Goal: Task Accomplishment & Management: Manage account settings

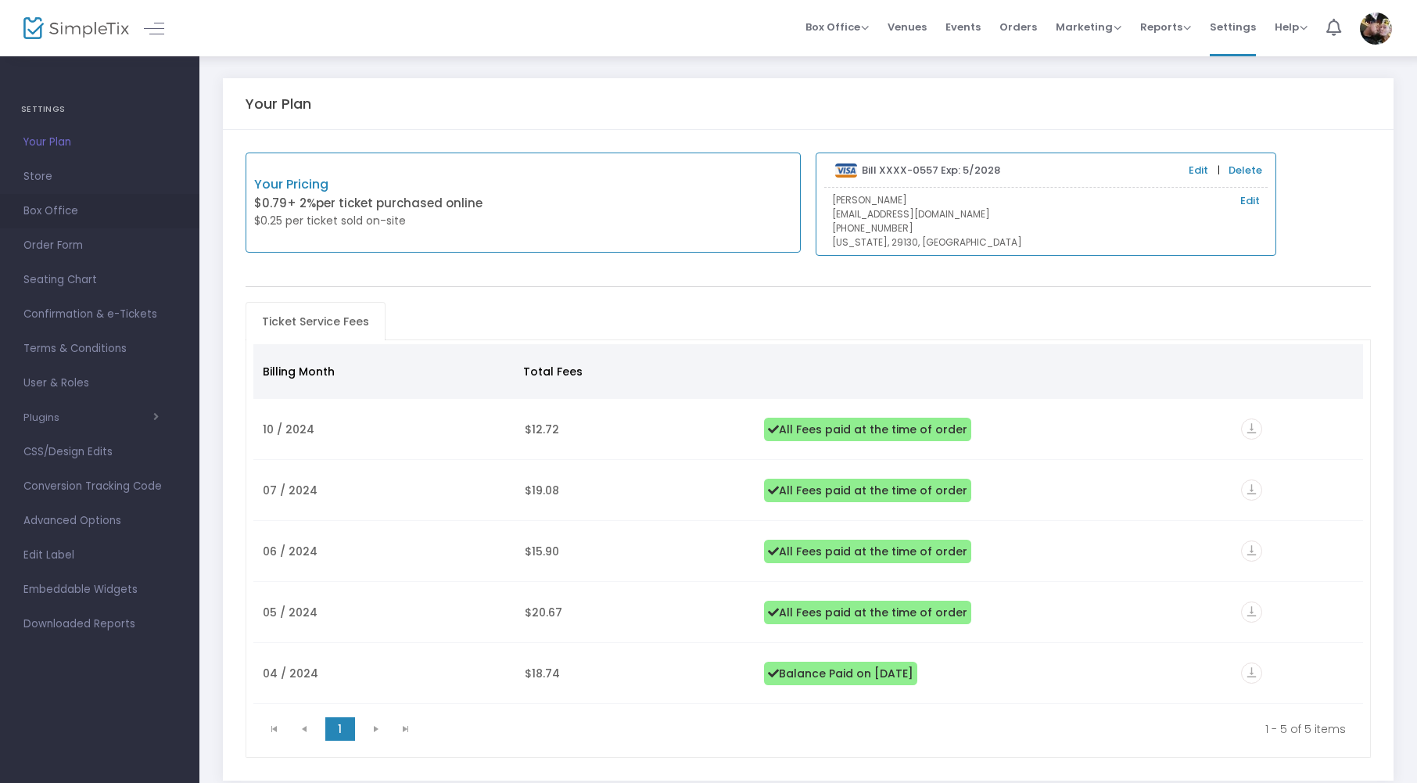
click at [42, 213] on span "Box Office" at bounding box center [99, 211] width 153 height 20
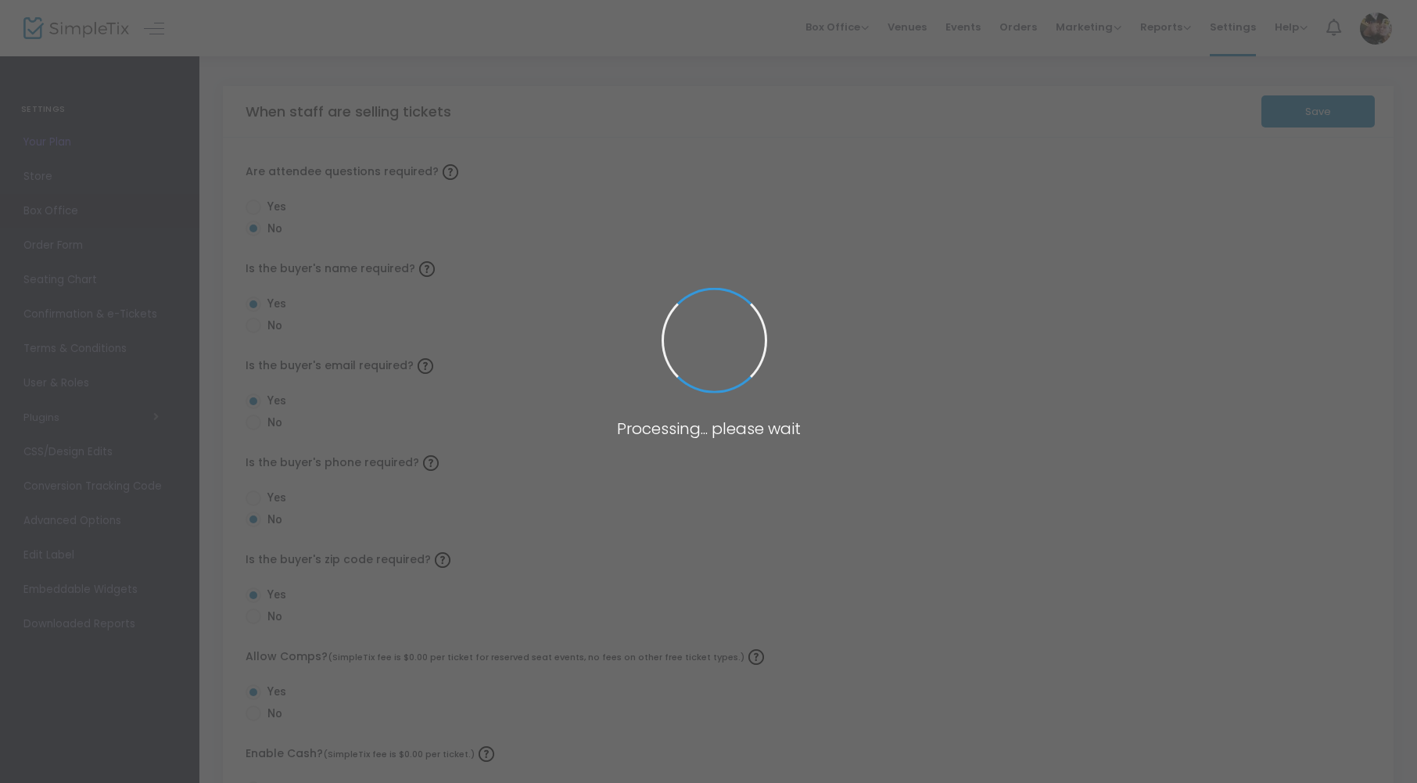
radio input "true"
radio input "false"
radio input "true"
radio input "false"
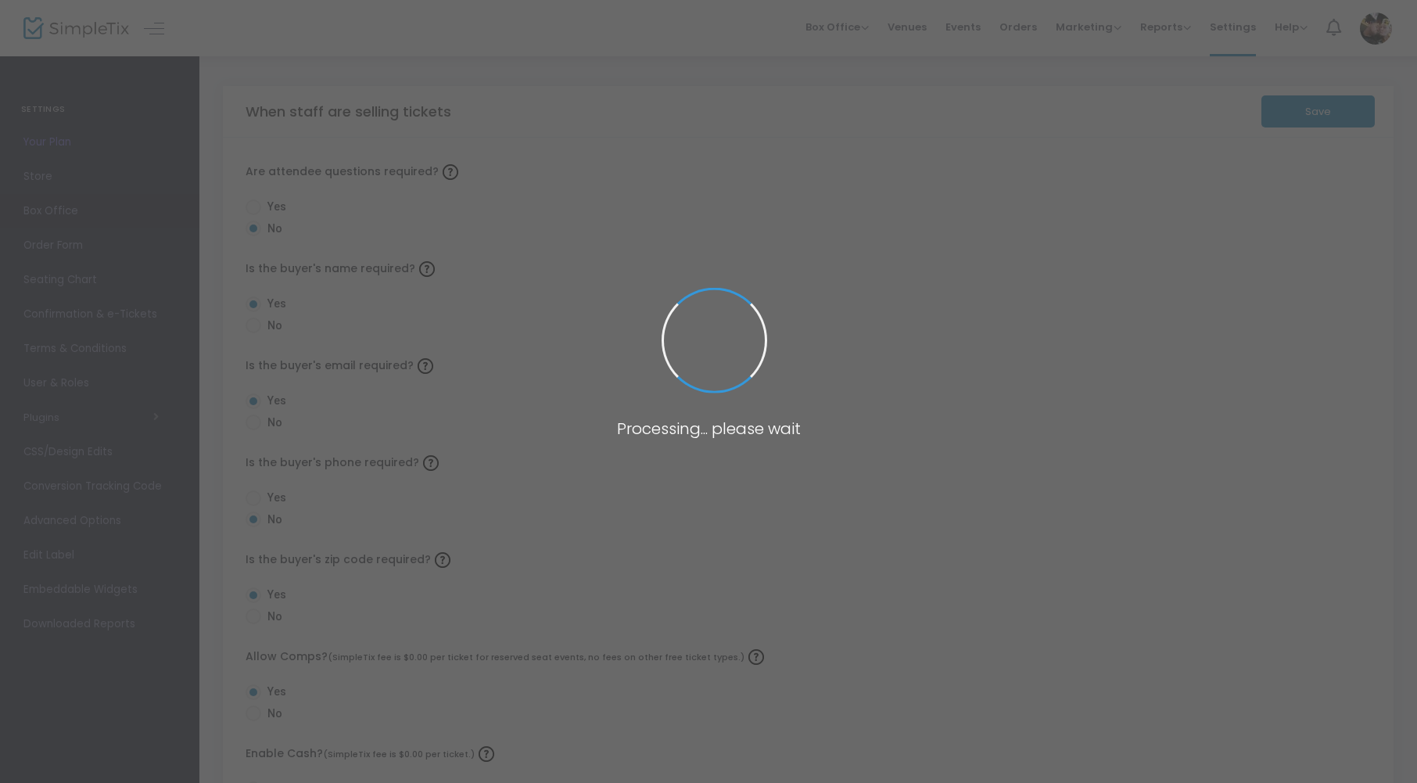
radio input "true"
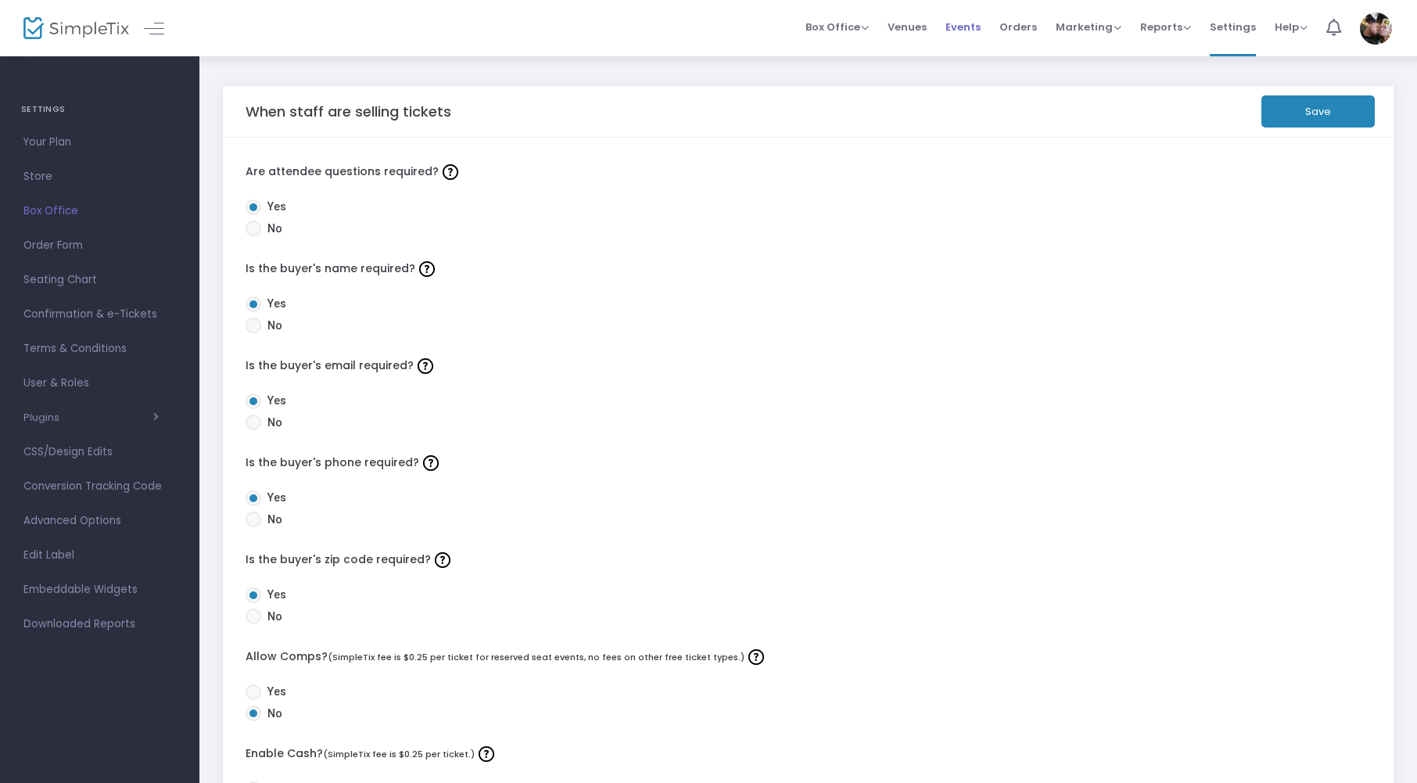
click at [967, 33] on span "Events" at bounding box center [963, 27] width 35 height 40
